Goal: Task Accomplishment & Management: Use online tool/utility

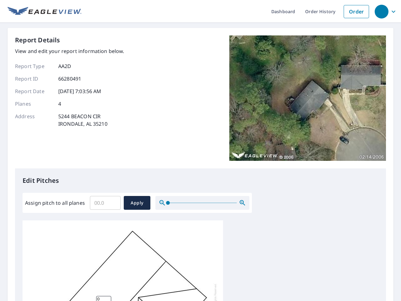
click at [200, 150] on div "Report Details View and edit your report information below. Report Type AA2D Re…" at bounding box center [200, 101] width 371 height 133
click at [381, 11] on div "button" at bounding box center [382, 12] width 14 height 14
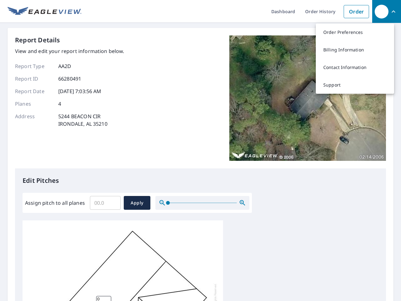
click at [105, 203] on input "Assign pitch to all planes" at bounding box center [105, 203] width 31 height 18
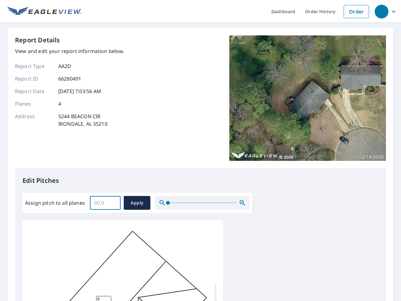
click at [137, 203] on span "Apply" at bounding box center [137, 203] width 17 height 8
click at [242, 203] on icon "button" at bounding box center [243, 203] width 8 height 8
